Goal: Complete application form: Complete application form

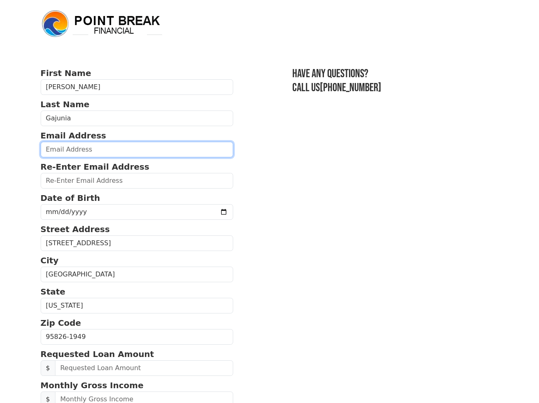
click at [75, 152] on input "email" at bounding box center [137, 150] width 193 height 16
type input "hb7149@gmail.com"
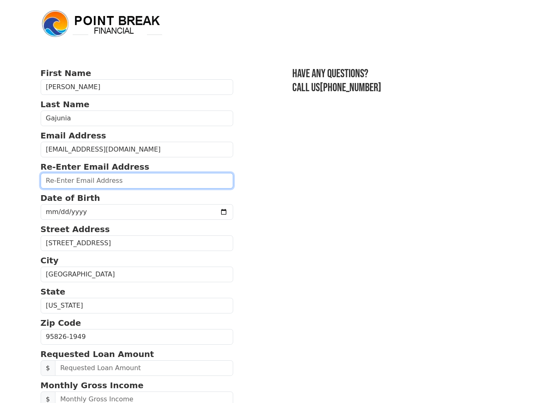
click at [101, 185] on input "email" at bounding box center [137, 181] width 193 height 16
type input "hb7149@gmail.com"
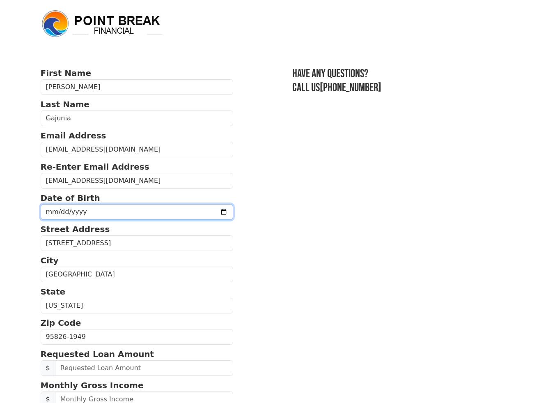
click at [90, 213] on input "date" at bounding box center [137, 212] width 193 height 16
type input "1972-10-18"
click at [315, 257] on section "First Name Herbert Last Name Gajunia Email Address hb7149@gmail.com Re-Enter Em…" at bounding box center [270, 335] width 458 height 536
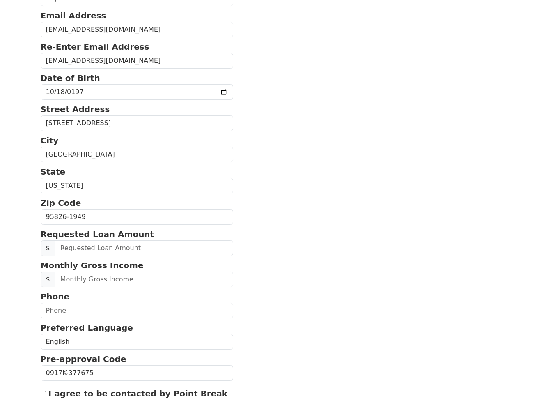
scroll to position [123, 0]
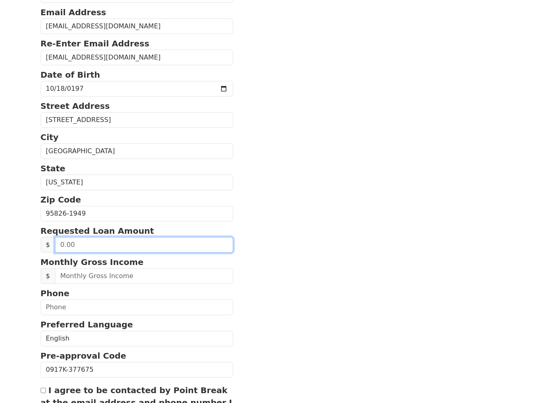
click at [86, 246] on input "text" at bounding box center [144, 245] width 179 height 16
type input "20,000.00"
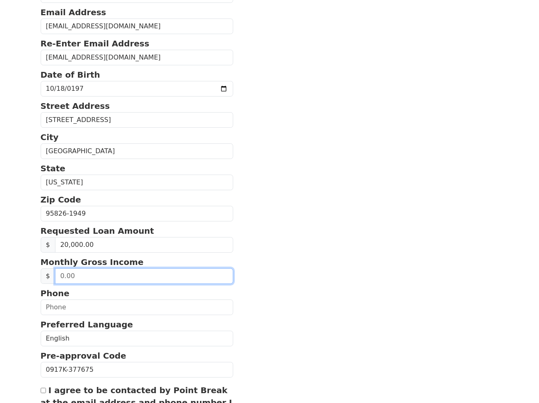
click at [143, 277] on input "text" at bounding box center [144, 276] width 179 height 16
click at [105, 271] on input "text" at bounding box center [144, 276] width 179 height 16
type input "6,182.00"
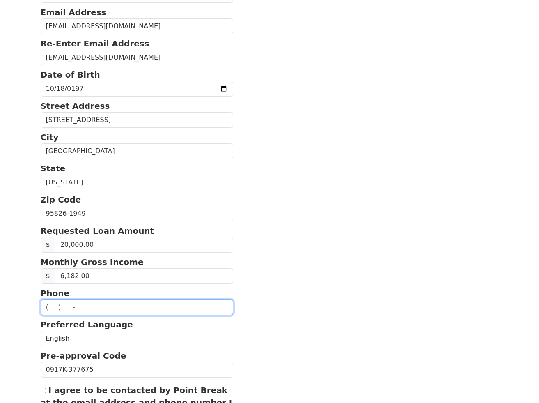
click at [198, 308] on input "text" at bounding box center [137, 307] width 193 height 16
type input "(916) 893-5534"
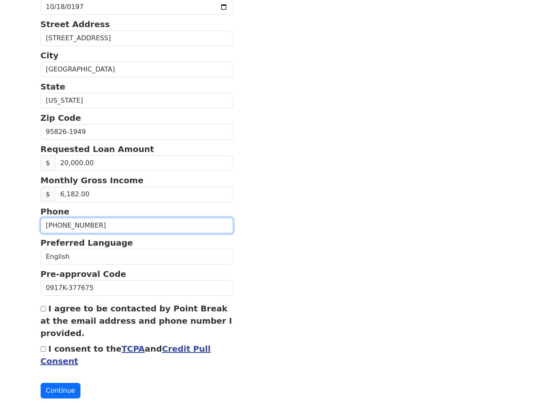
scroll to position [205, 0]
click at [45, 309] on input "I agree to be contacted by Point Break at the email address and phone number I …" at bounding box center [43, 307] width 5 height 5
checkbox input "true"
click at [42, 350] on input "I consent to the TCPA and Credit Pull Consent" at bounding box center [43, 348] width 5 height 5
checkbox input "true"
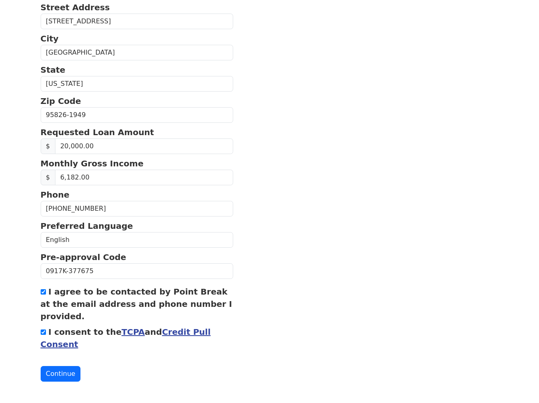
scroll to position [225, 0]
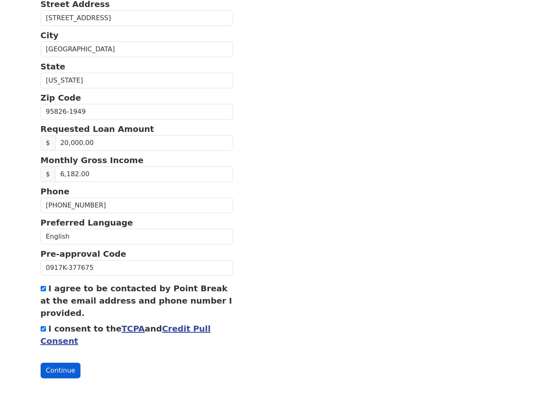
click at [66, 368] on button "Continue" at bounding box center [61, 371] width 40 height 16
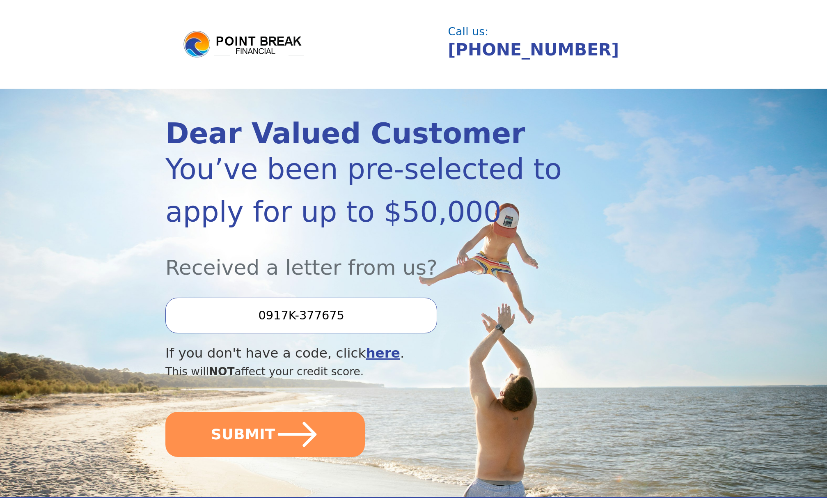
click at [278, 44] on img at bounding box center [243, 45] width 123 height 30
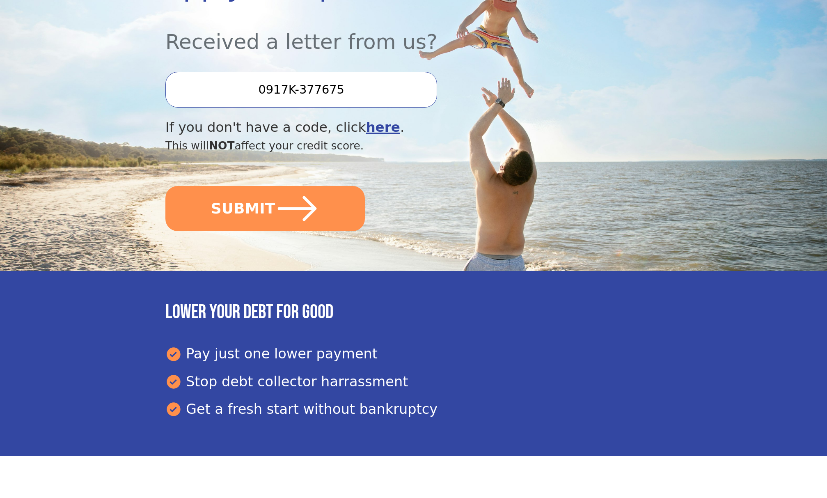
scroll to position [123, 0]
